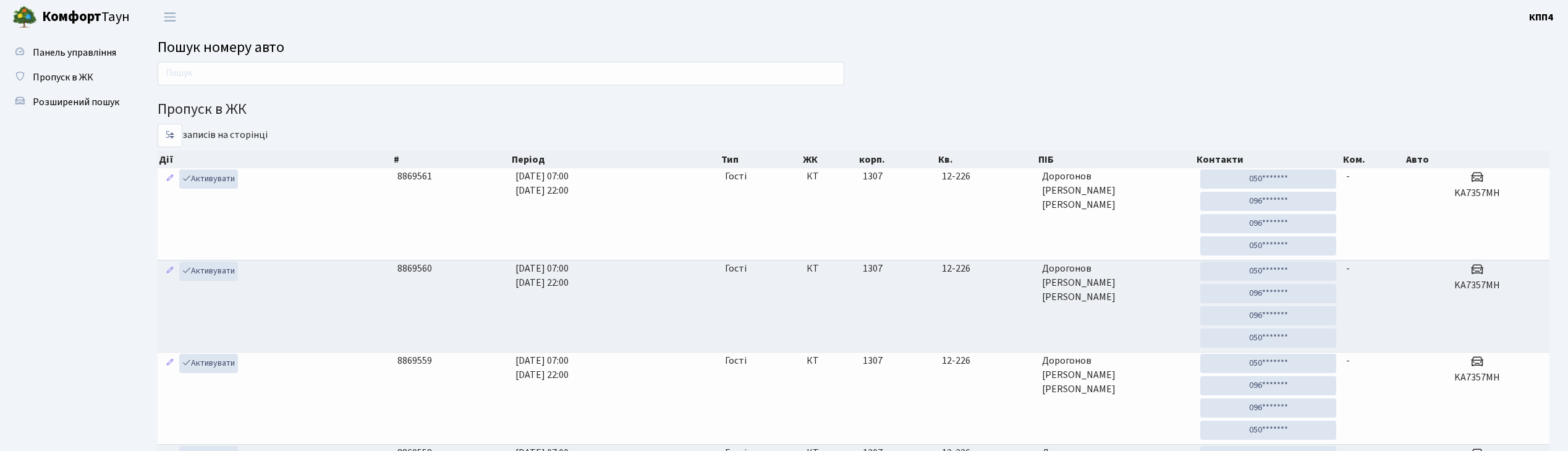
scroll to position [4, 0]
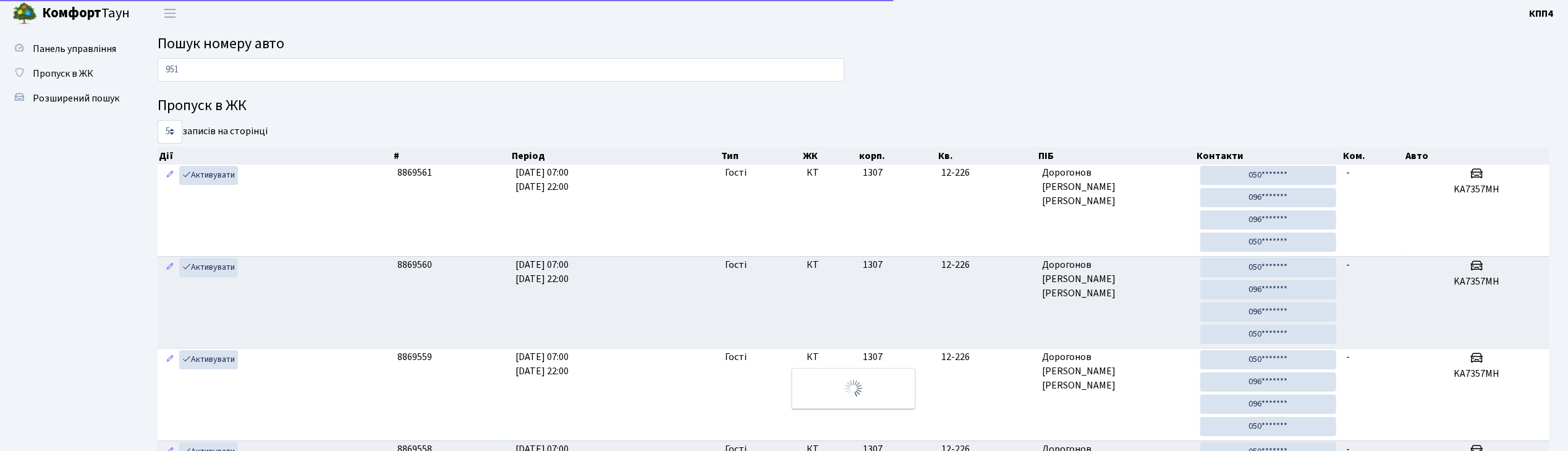
type input "9512"
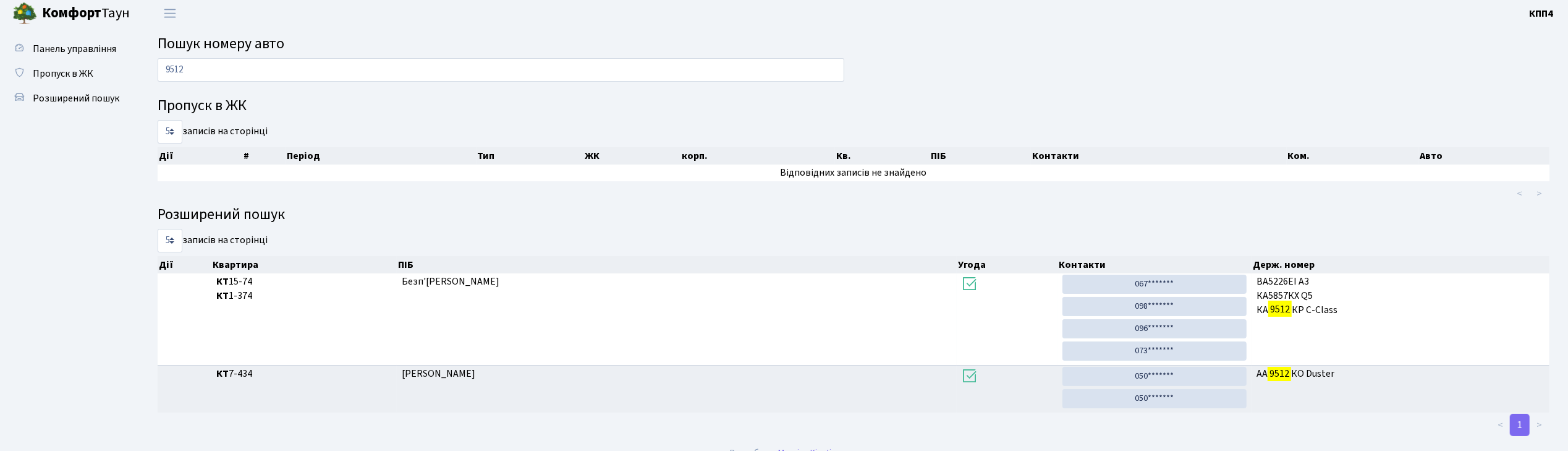
scroll to position [23, 0]
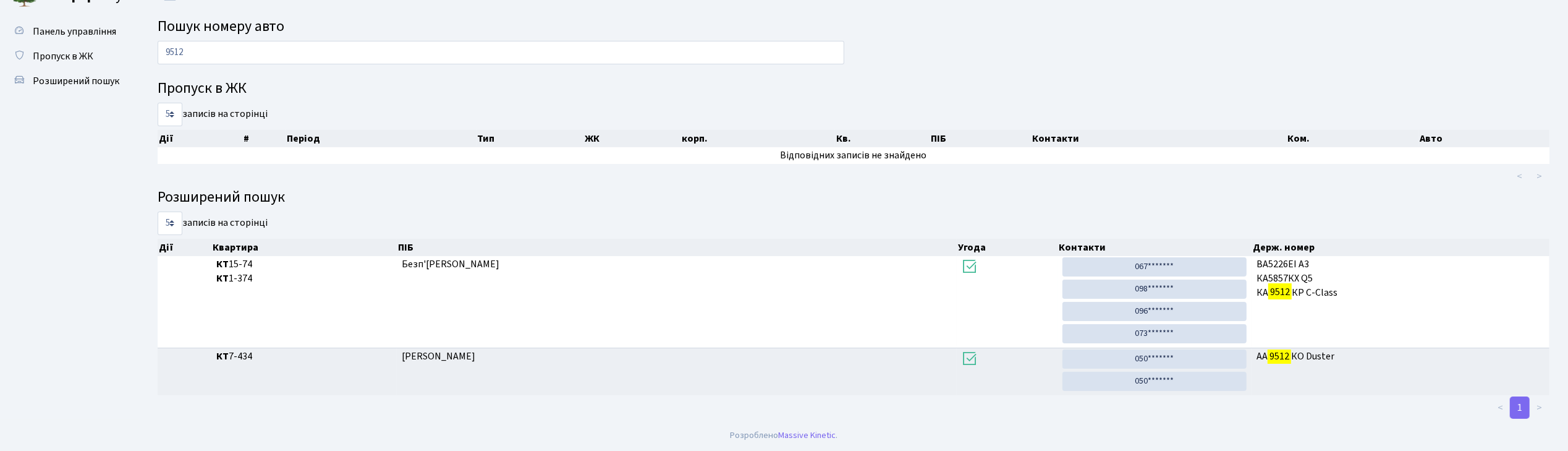
click at [458, 58] on input "9512" at bounding box center [501, 52] width 687 height 24
